Goal: Task Accomplishment & Management: Complete application form

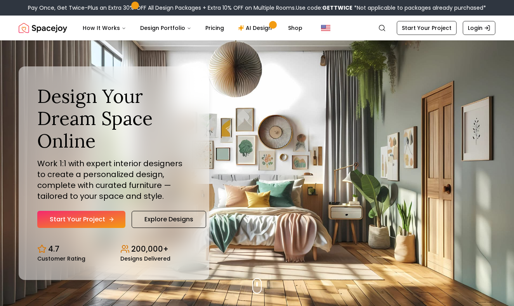
click at [101, 221] on link "Start Your Project" at bounding box center [81, 219] width 88 height 17
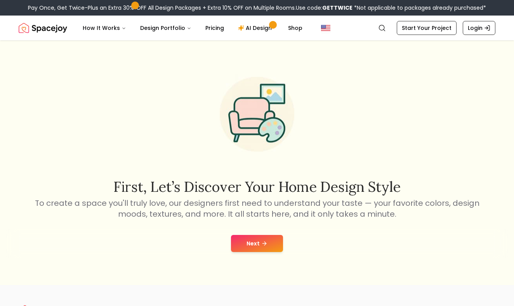
click at [258, 246] on button "Next" at bounding box center [257, 243] width 52 height 17
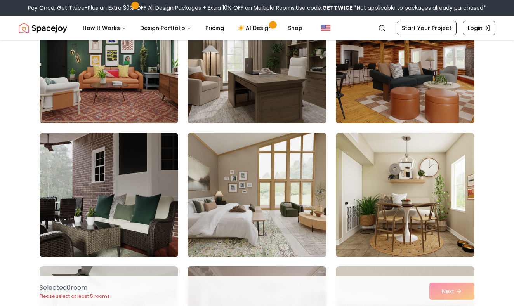
scroll to position [241, 0]
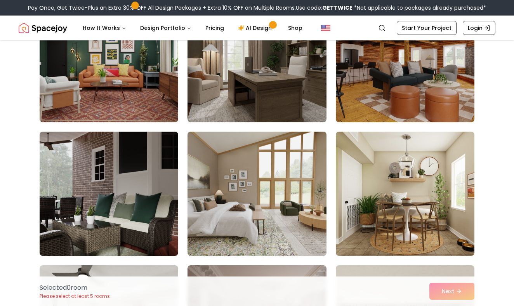
click at [255, 170] on img at bounding box center [256, 193] width 145 height 130
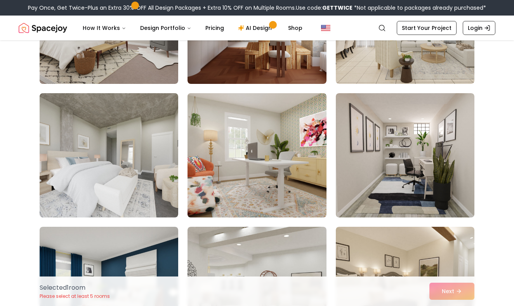
scroll to position [547, 0]
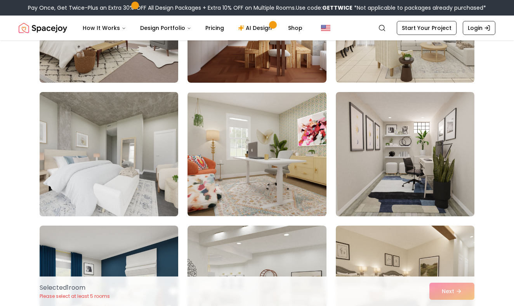
click at [102, 201] on img at bounding box center [108, 154] width 145 height 130
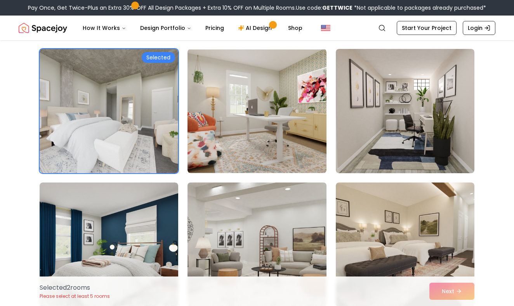
scroll to position [447, 0]
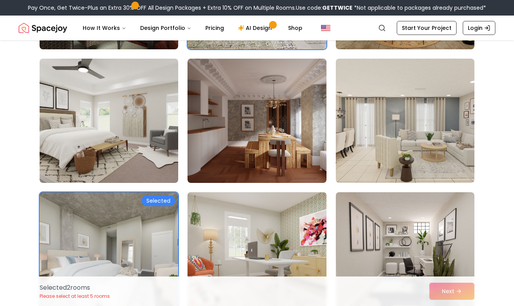
click at [255, 208] on img at bounding box center [256, 254] width 145 height 130
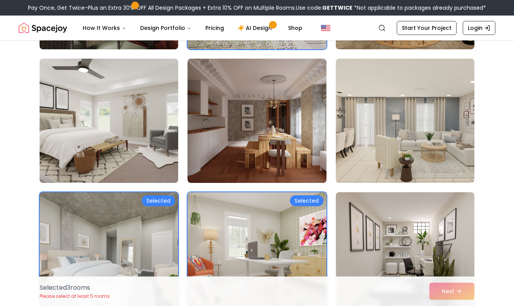
click at [255, 208] on img at bounding box center [256, 254] width 145 height 130
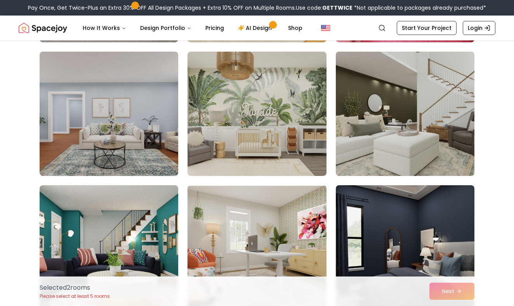
scroll to position [1921, 0]
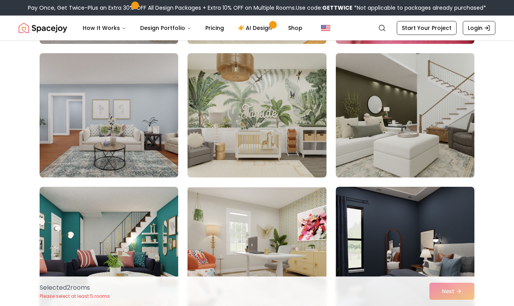
click at [390, 92] on img at bounding box center [404, 115] width 145 height 130
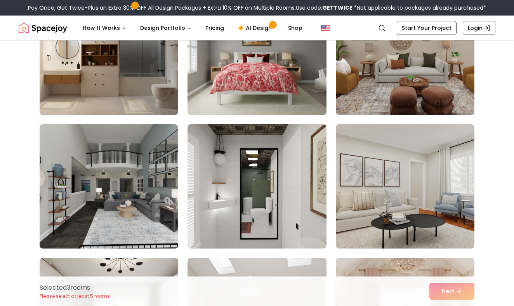
scroll to position [2249, 0]
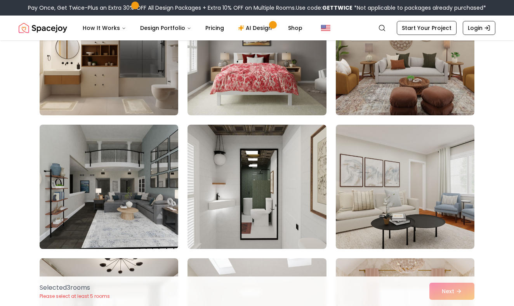
click at [142, 167] on img at bounding box center [108, 186] width 145 height 130
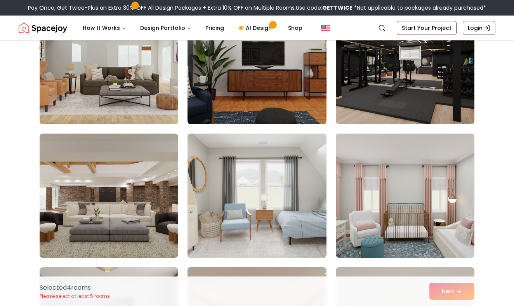
scroll to position [3697, 0]
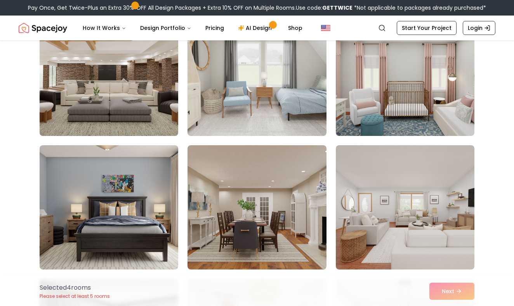
click at [104, 105] on img at bounding box center [108, 74] width 145 height 130
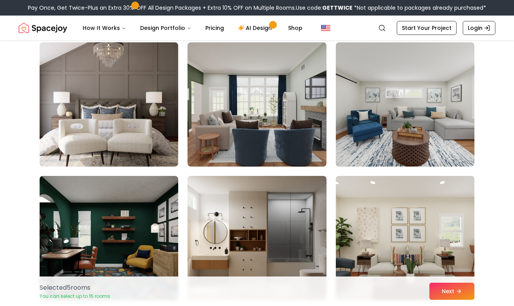
scroll to position [4080, 0]
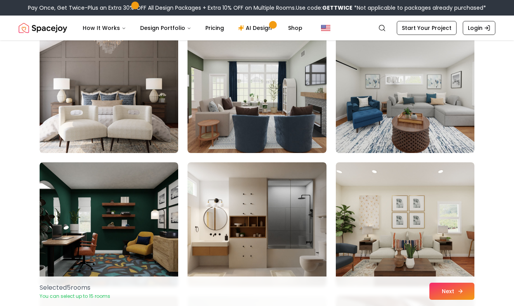
click at [445, 290] on button "Next" at bounding box center [451, 290] width 45 height 17
